Goal: Find specific page/section: Find specific page/section

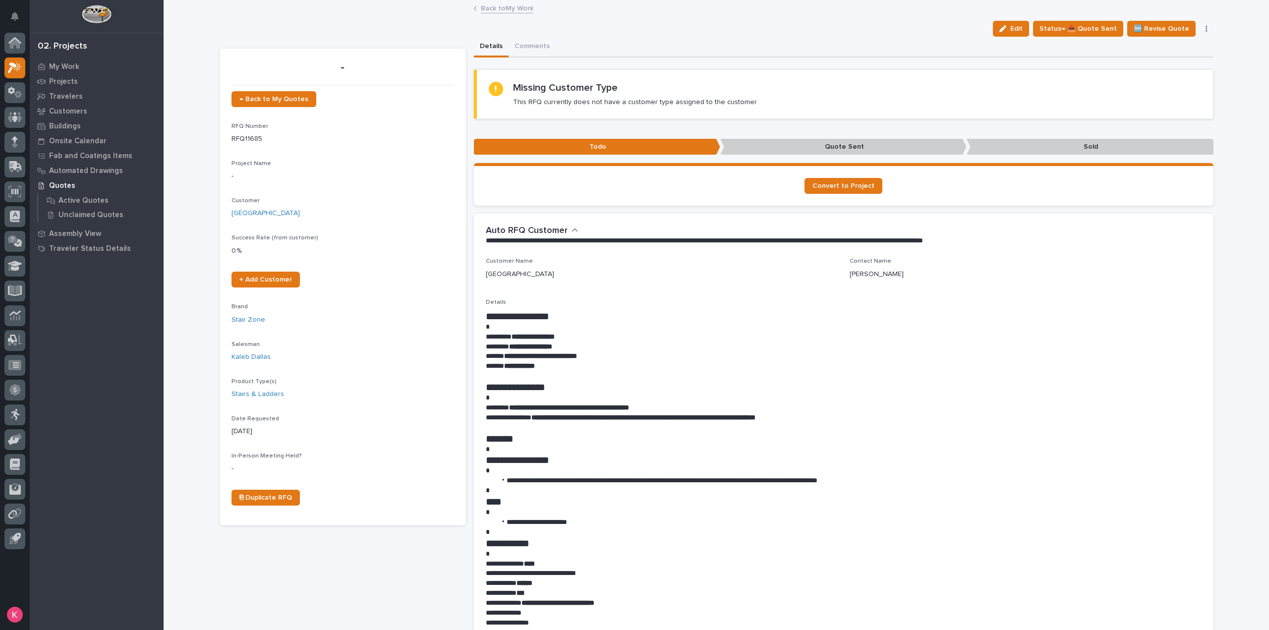
click at [719, 328] on p at bounding box center [844, 327] width 716 height 10
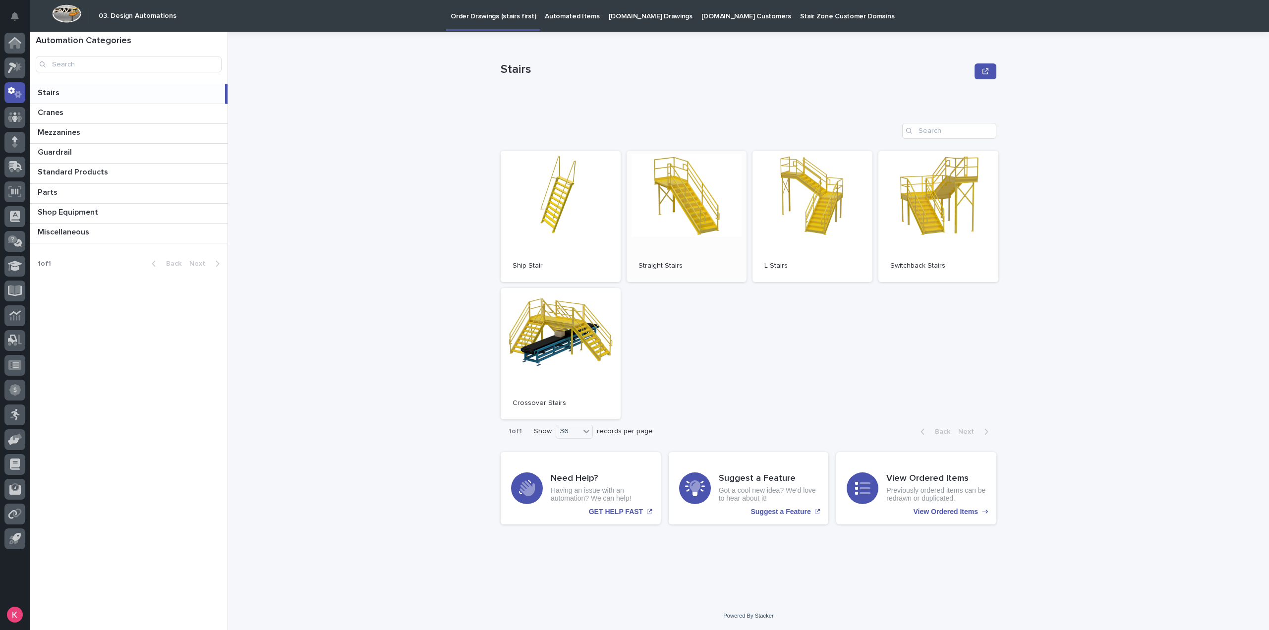
click at [671, 214] on link "Open" at bounding box center [686, 216] width 120 height 131
click at [545, 15] on p "Automated Items" at bounding box center [572, 10] width 55 height 21
click at [813, 207] on link "Open" at bounding box center [812, 216] width 120 height 131
